Goal: Complete application form

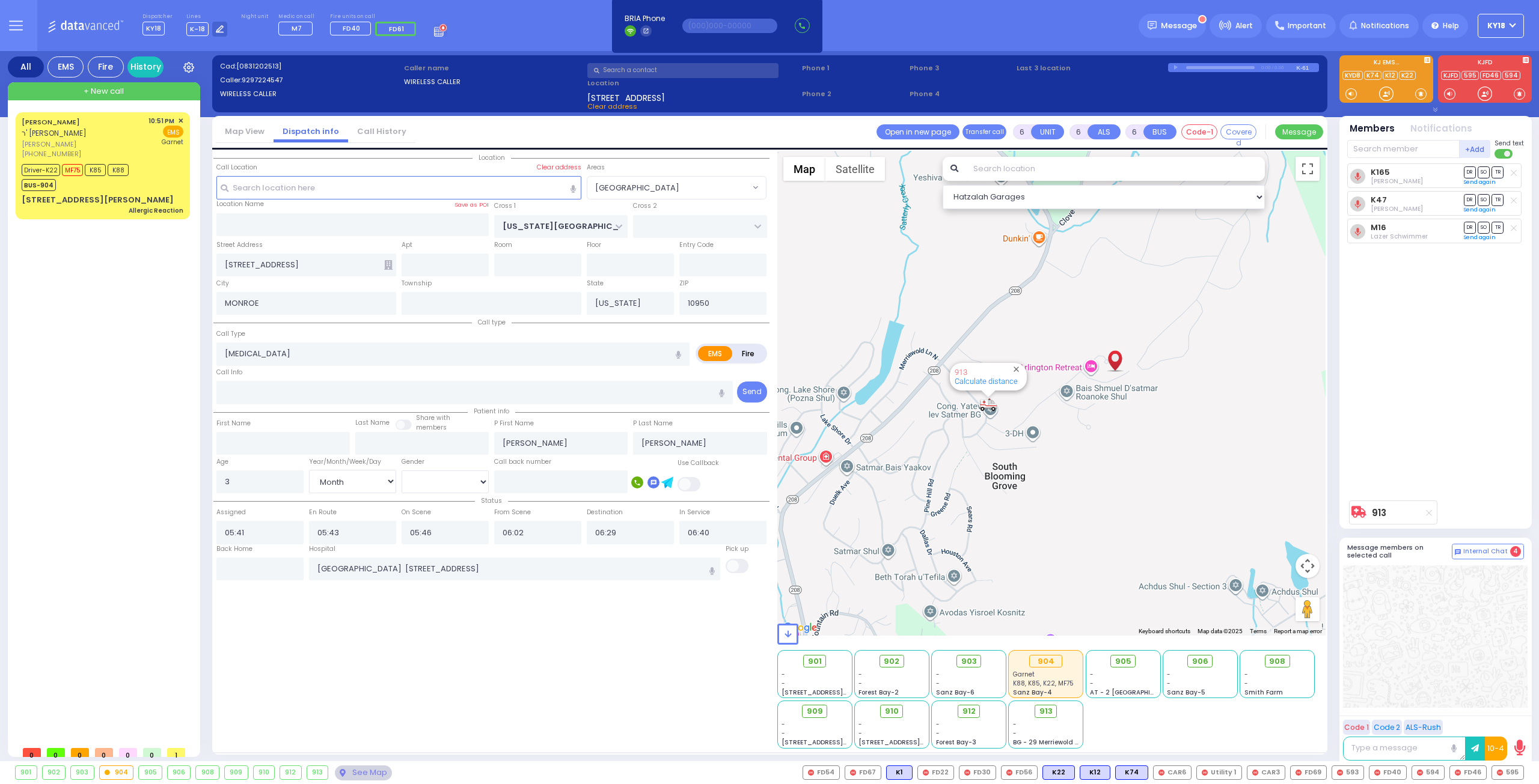
select select "BLOOMING GROVE"
select select "Month"
select select "[DEMOGRAPHIC_DATA]"
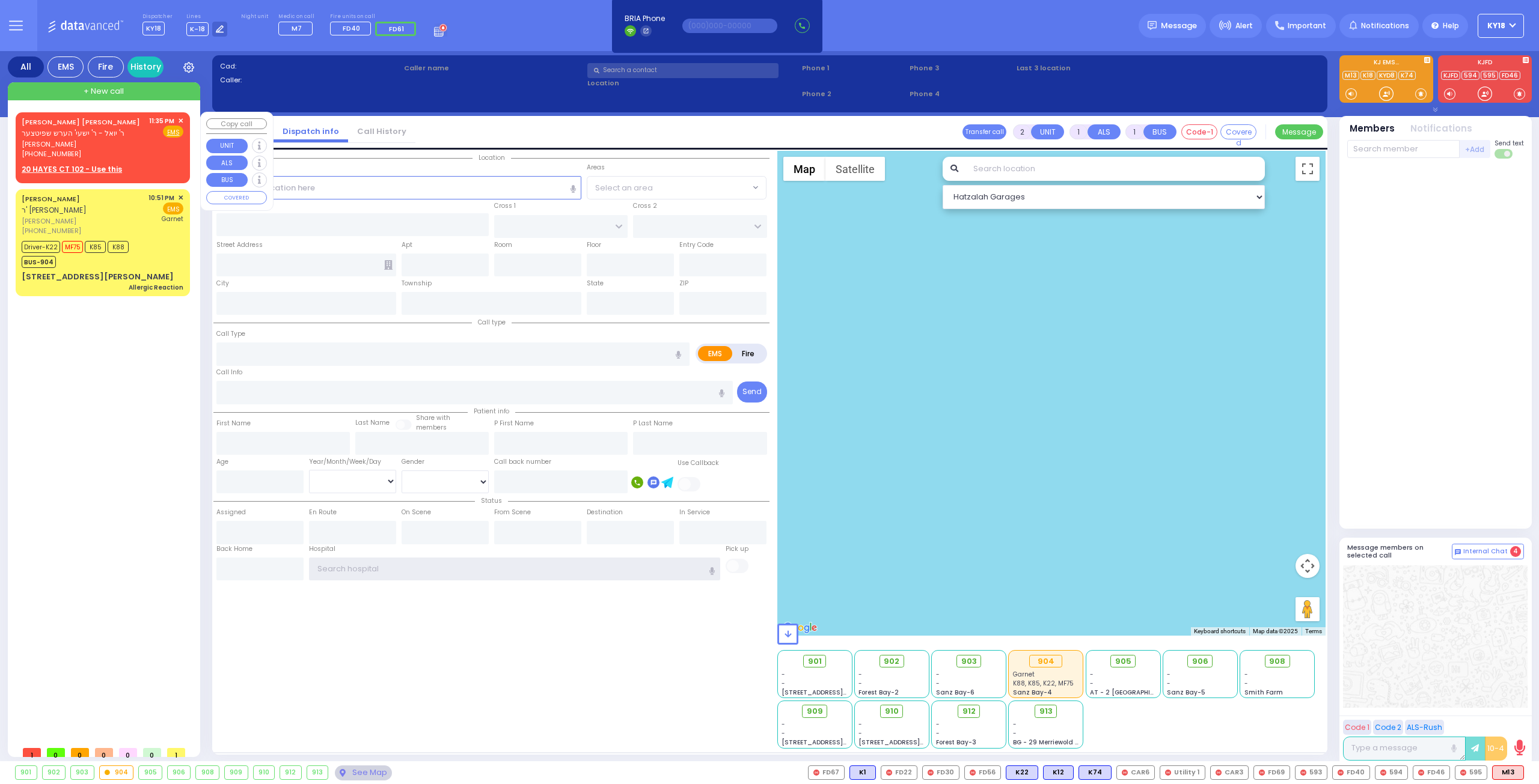
type input "ky18"
click at [161, 161] on div "[PERSON_NAME] [PERSON_NAME] ר' יואל - ר' ישעי' הערש שפיטצער [PERSON_NAME] [PHON…" at bounding box center [102, 145] width 169 height 63
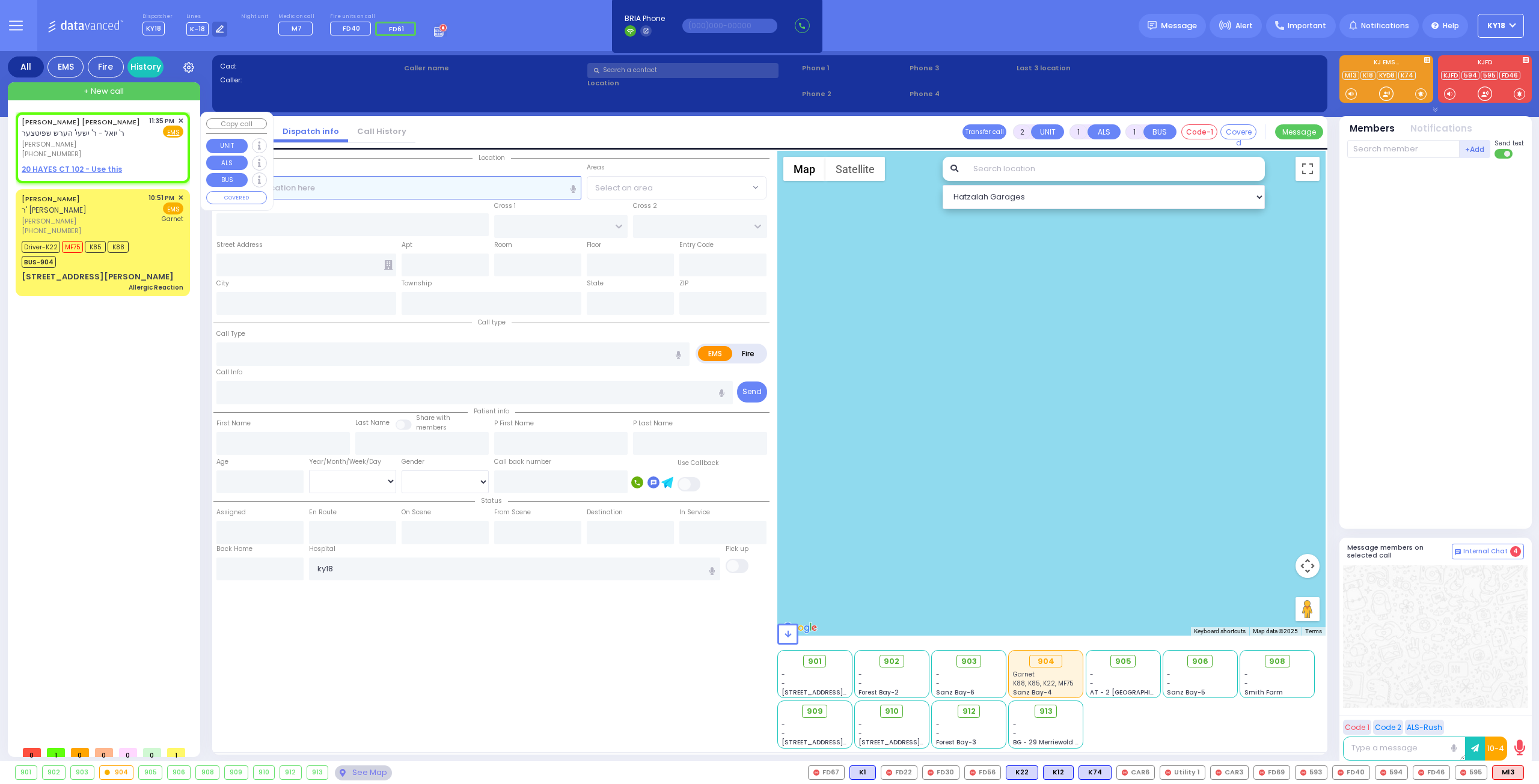
select select
radio input "true"
type input "[PERSON_NAME]"
select select
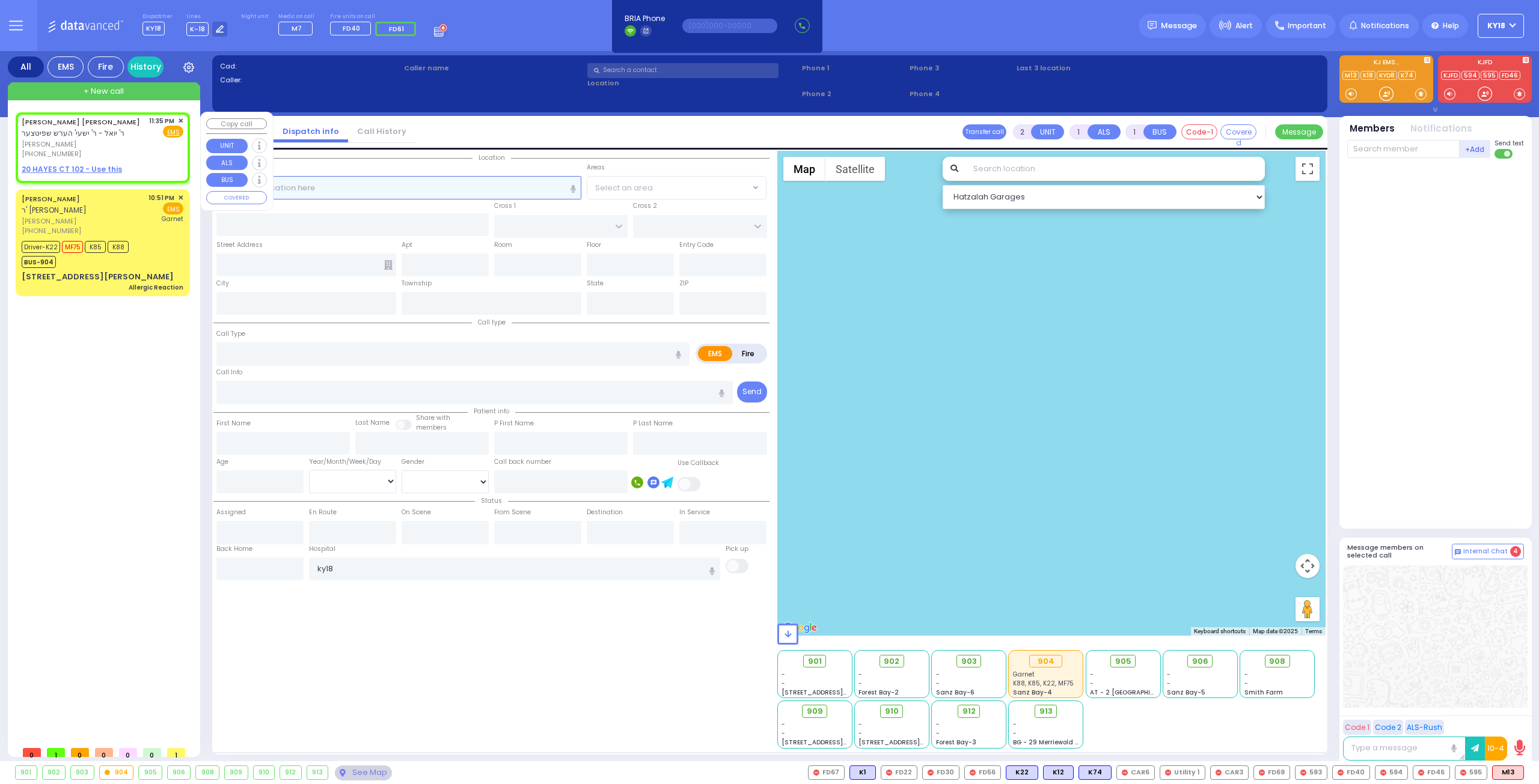
type input "23:35"
select select "Hatzalah Garages"
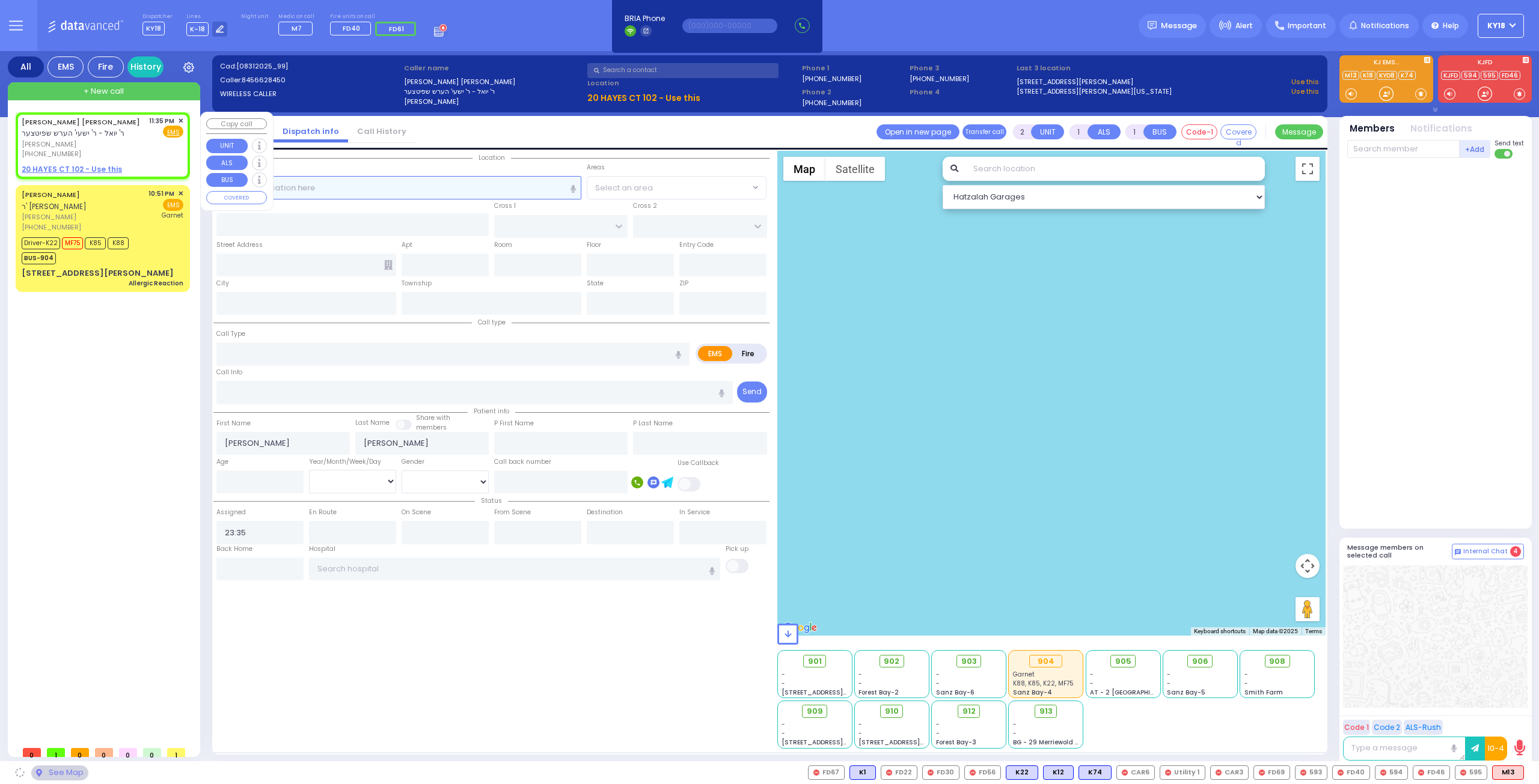
select select
radio input "true"
select select
select select "Hatzalah Garages"
click at [179, 118] on span "✕" at bounding box center [181, 121] width 6 height 10
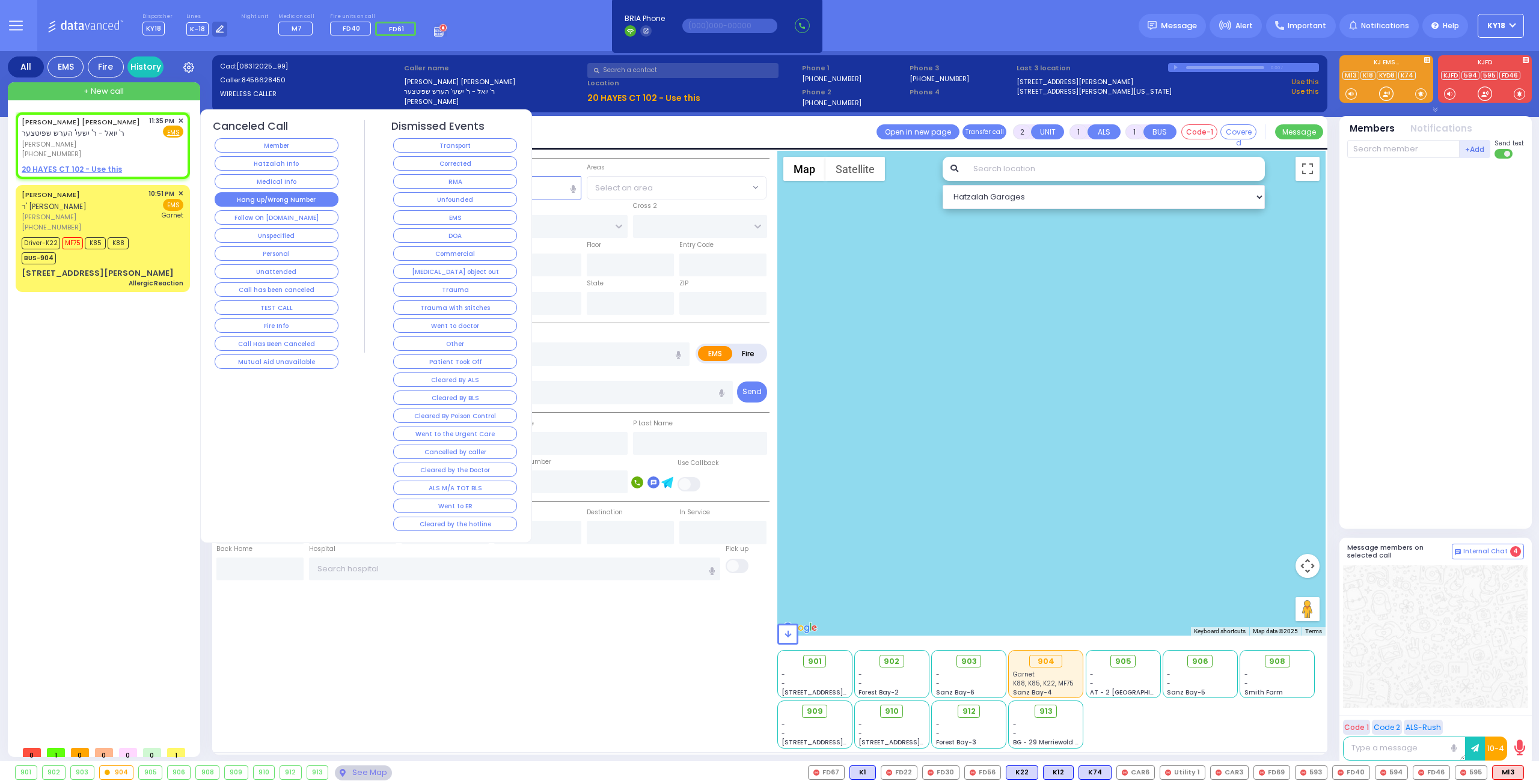
click at [273, 196] on button "Hang up/Wrong Number" at bounding box center [276, 199] width 124 height 14
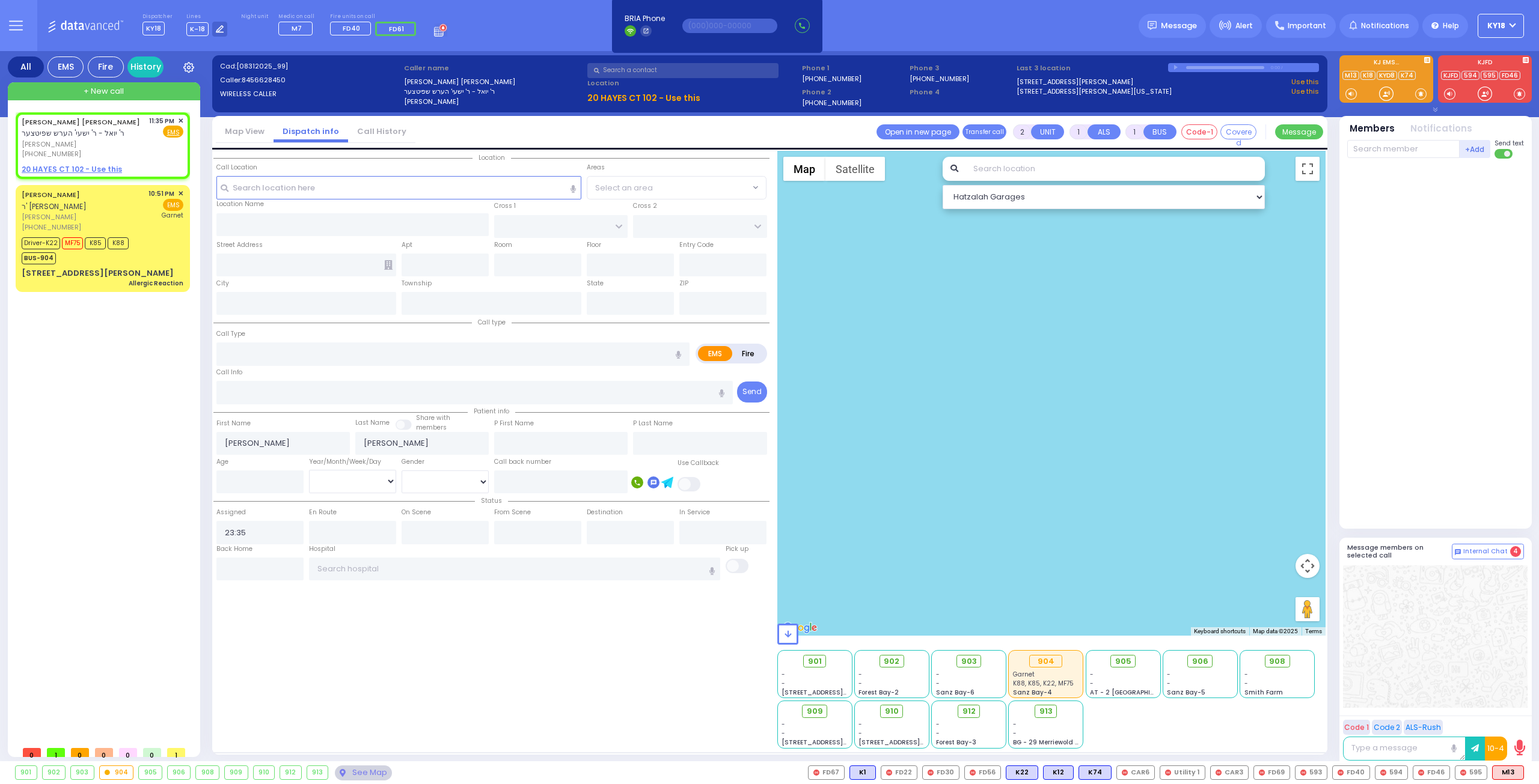
select select
radio input "true"
select select
